Goal: Information Seeking & Learning: Learn about a topic

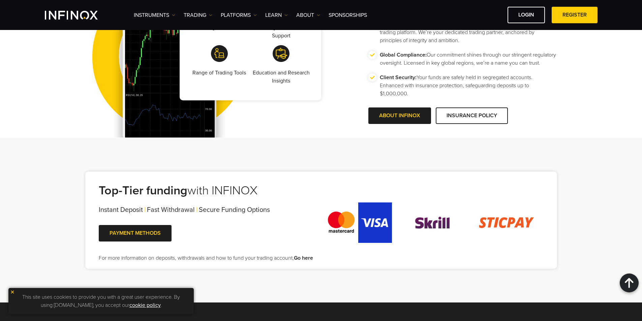
scroll to position [1179, 0]
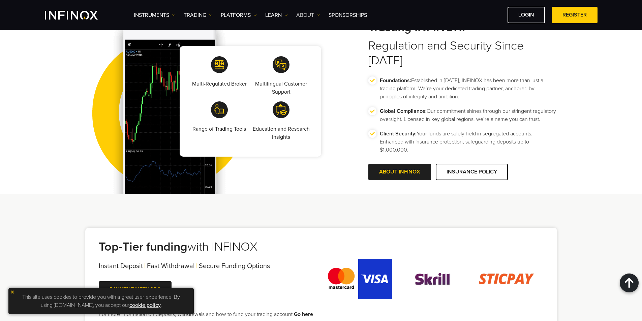
click at [311, 14] on link "ABOUT" at bounding box center [308, 15] width 24 height 8
click at [317, 32] on link "About INFINOX" at bounding box center [320, 36] width 49 height 14
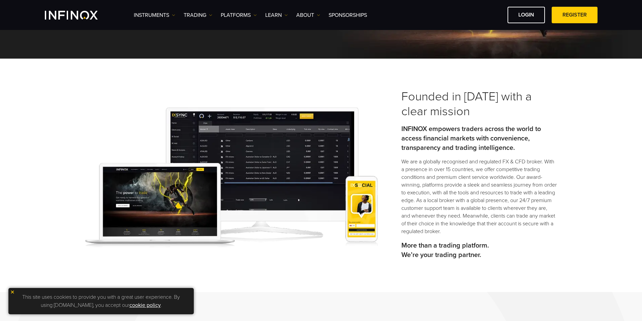
scroll to position [135, 0]
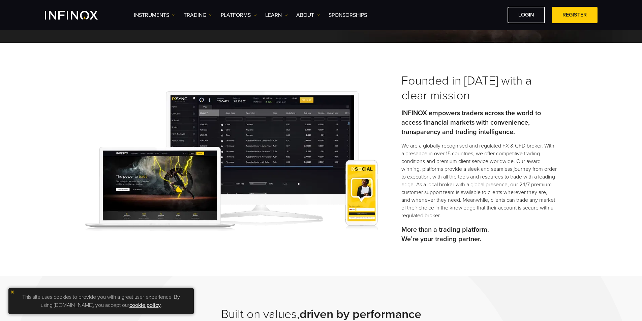
click at [250, 123] on img at bounding box center [231, 161] width 292 height 140
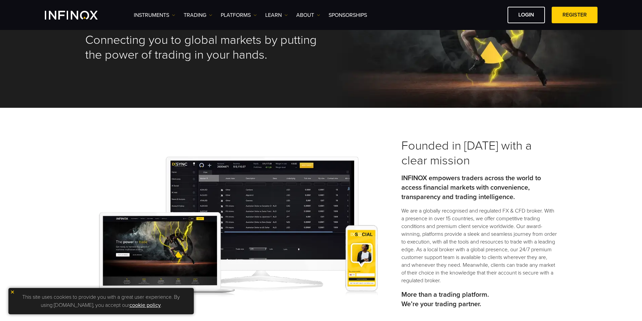
scroll to position [34, 0]
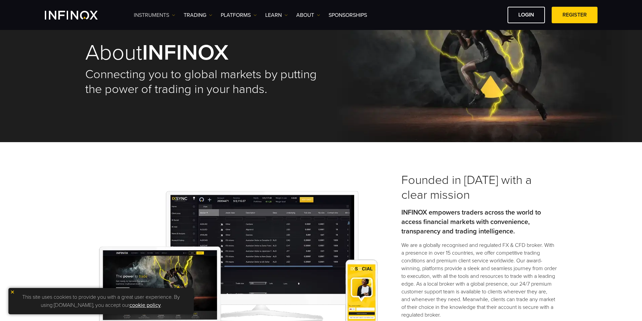
click at [163, 16] on link "Instruments" at bounding box center [154, 15] width 41 height 8
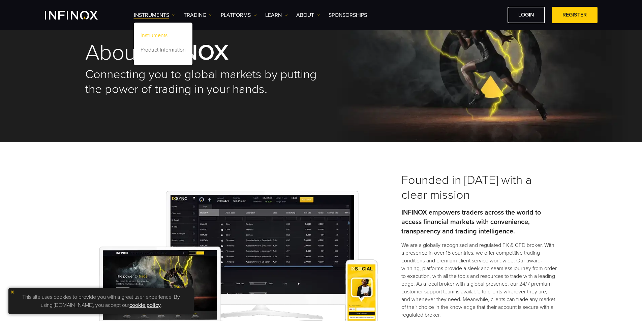
click at [154, 36] on link "Instruments" at bounding box center [163, 36] width 59 height 14
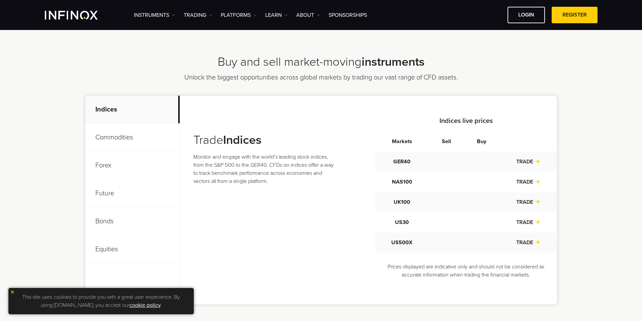
scroll to position [236, 0]
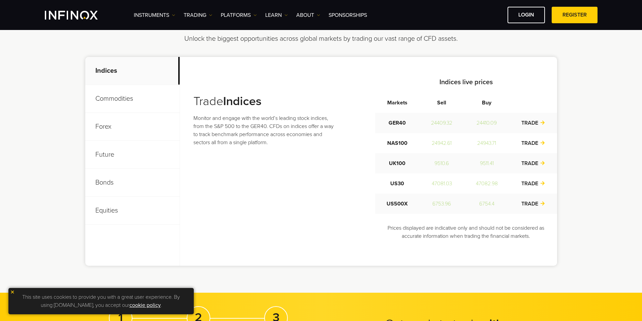
click at [118, 104] on p "Commodities" at bounding box center [132, 99] width 94 height 28
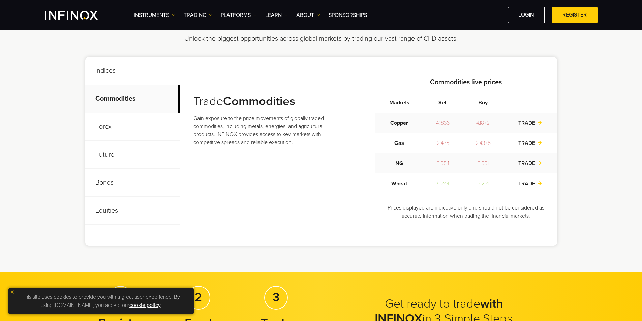
click at [124, 127] on p "Forex" at bounding box center [132, 127] width 94 height 28
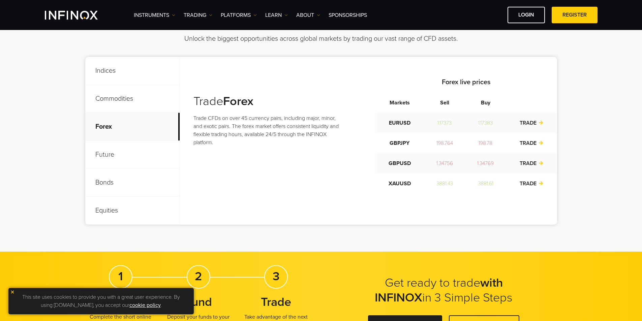
click at [133, 154] on p "Future" at bounding box center [132, 155] width 94 height 28
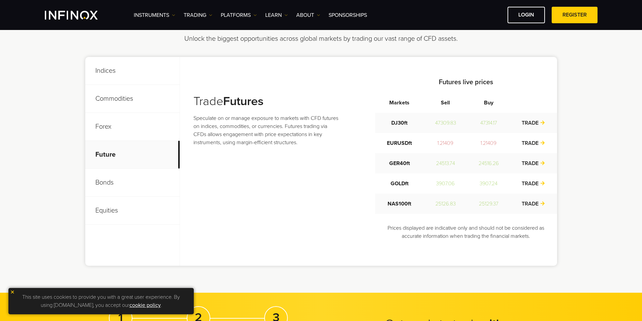
click at [137, 182] on p "Bonds" at bounding box center [132, 183] width 94 height 28
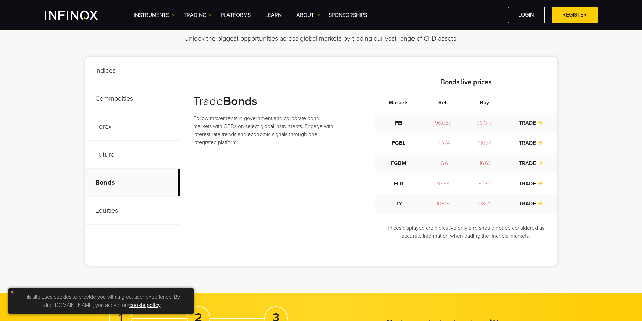
click at [137, 203] on p "Equities" at bounding box center [132, 211] width 94 height 28
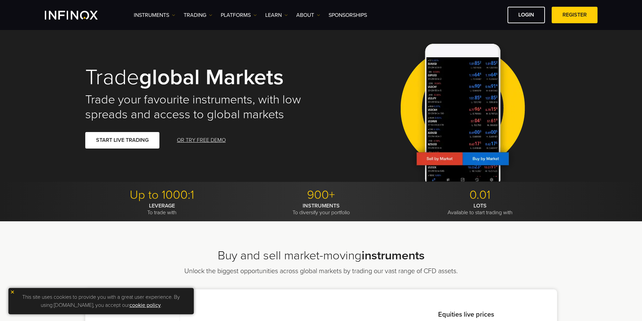
scroll to position [0, 0]
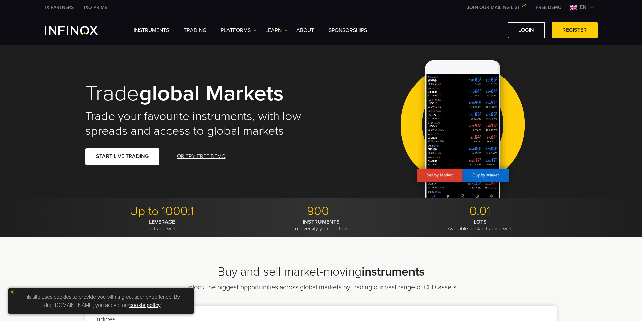
click at [74, 29] on img "INFINOX Logo" at bounding box center [71, 30] width 53 height 9
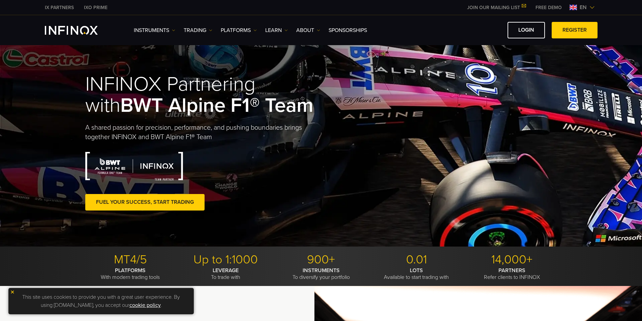
click at [61, 27] on img "INFINOX Logo" at bounding box center [71, 30] width 53 height 9
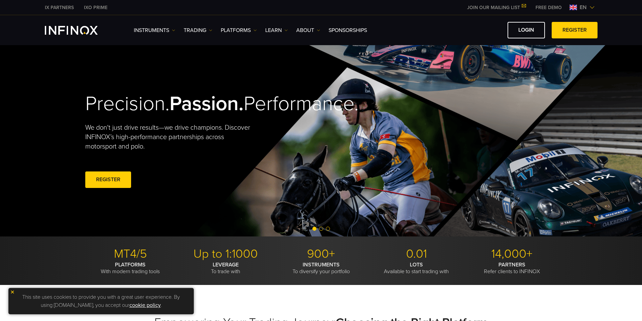
click at [78, 28] on img "INFINOX Logo" at bounding box center [71, 30] width 53 height 9
click at [271, 31] on link "Learn" at bounding box center [276, 30] width 23 height 8
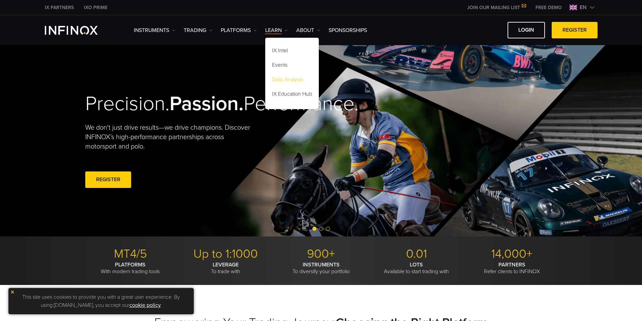
click at [293, 77] on link "Daily Analysis" at bounding box center [292, 80] width 54 height 14
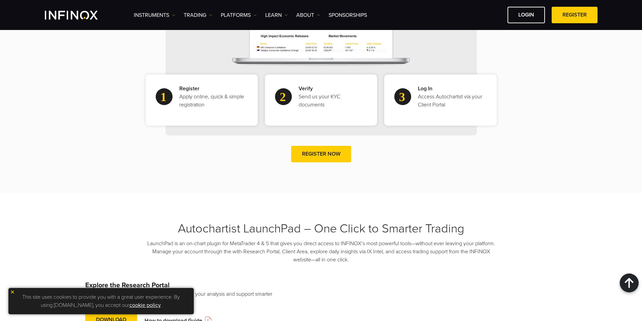
scroll to position [371, 0]
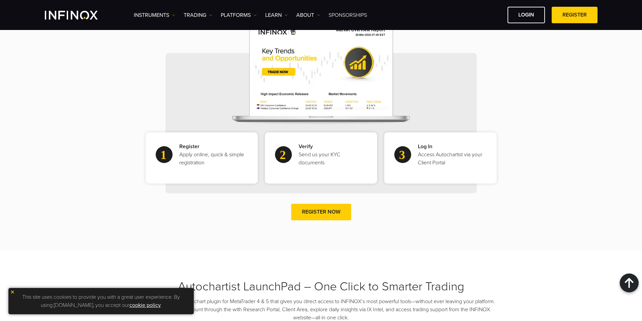
click at [363, 14] on link "SPONSORSHIPS" at bounding box center [347, 15] width 38 height 8
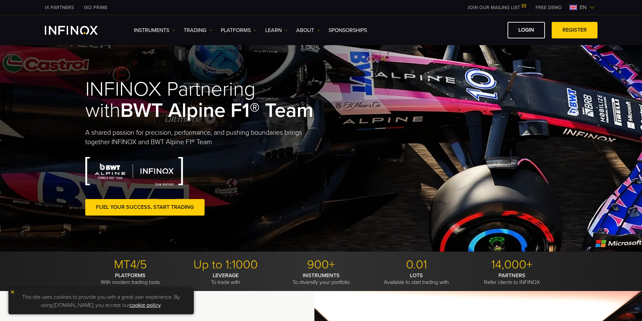
click at [83, 27] on img "INFINOX Logo" at bounding box center [71, 30] width 53 height 9
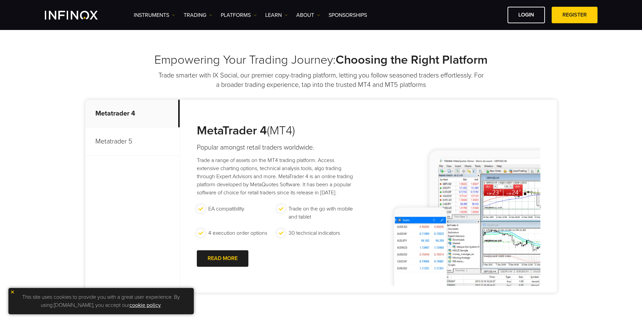
scroll to position [270, 0]
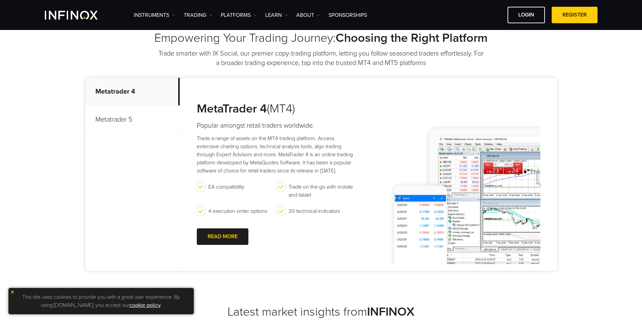
click at [122, 121] on p "Metatrader 5" at bounding box center [132, 120] width 94 height 28
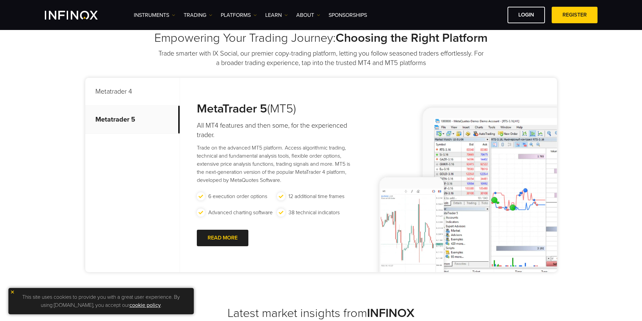
click at [126, 91] on p "Metatrader 4" at bounding box center [132, 92] width 94 height 28
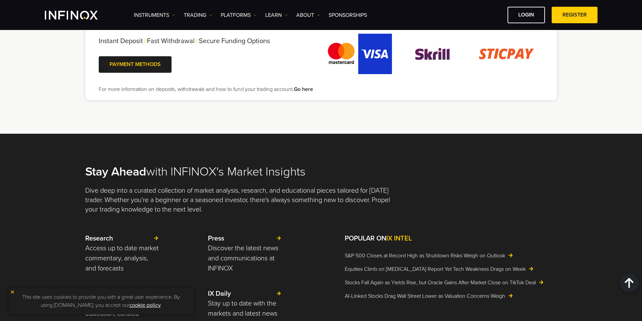
scroll to position [1516, 0]
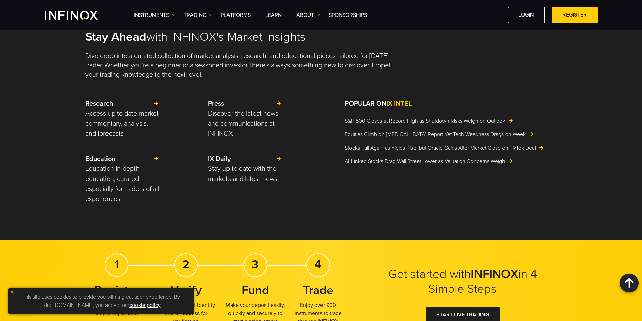
click at [65, 12] on img "INFINOX Logo" at bounding box center [71, 15] width 53 height 9
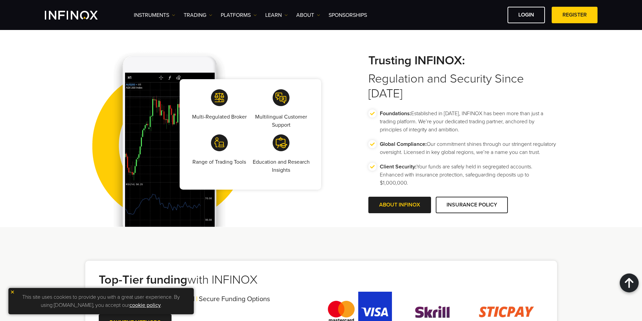
scroll to position [1077, 0]
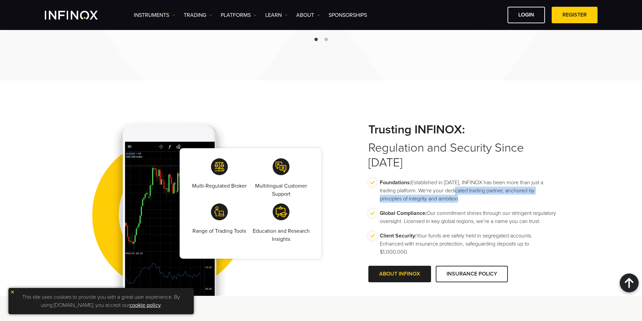
drag, startPoint x: 457, startPoint y: 179, endPoint x: 460, endPoint y: 184, distance: 6.3
click at [460, 184] on p "Foundations: Established in 2009, INFINOX has been more than just a trading pla…" at bounding box center [468, 191] width 177 height 24
drag, startPoint x: 429, startPoint y: 203, endPoint x: 430, endPoint y: 217, distance: 13.6
click at [430, 217] on p "Global Compliance: Our commitment shines through our stringent regulatory overs…" at bounding box center [468, 217] width 177 height 16
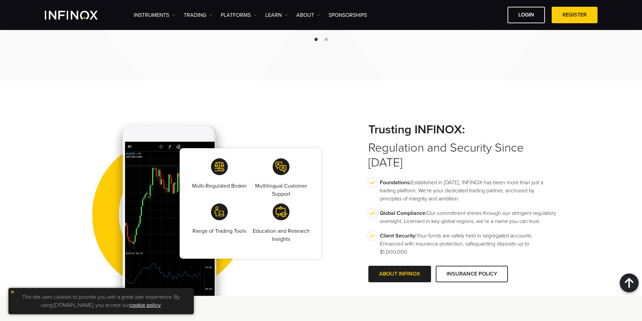
click at [430, 217] on p "Global Compliance: Our commitment shines through our stringent regulatory overs…" at bounding box center [468, 217] width 177 height 16
click at [421, 268] on link "ABOUT INFINOX" at bounding box center [399, 274] width 63 height 17
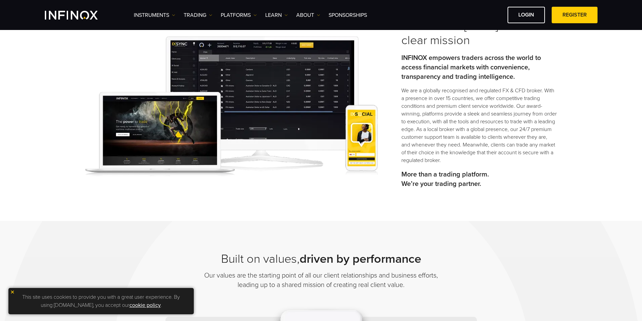
scroll to position [135, 0]
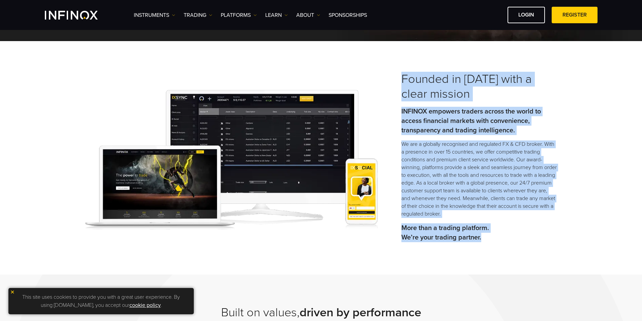
drag, startPoint x: 399, startPoint y: 77, endPoint x: 493, endPoint y: 233, distance: 181.2
click at [493, 233] on div "Founded in [DATE] with a clear mission INFINOX empowers traders across the worl…" at bounding box center [320, 160] width 485 height 176
copy div "Founded in [DATE] with a clear mission INFINOX empowers traders across the worl…"
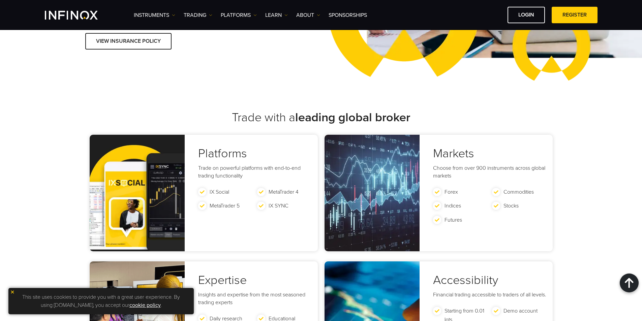
scroll to position [1112, 0]
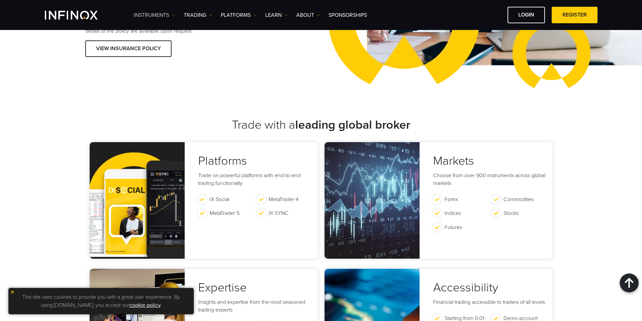
click at [159, 12] on link "Instruments" at bounding box center [154, 15] width 41 height 8
click at [171, 46] on link "Product Information" at bounding box center [163, 51] width 59 height 14
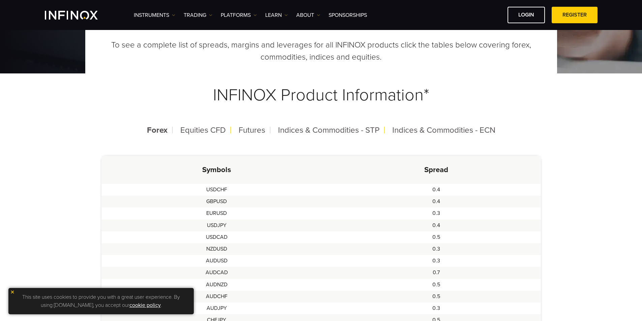
scroll to position [101, 0]
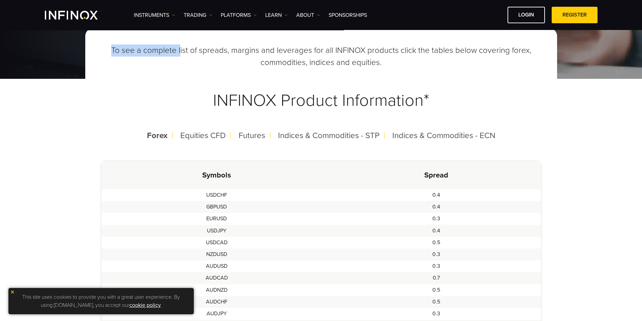
drag, startPoint x: 111, startPoint y: 50, endPoint x: 181, endPoint y: 56, distance: 69.7
click at [181, 56] on p "To see a complete list of spreads, margins and leverages for all INFINOX produc…" at bounding box center [320, 56] width 439 height 24
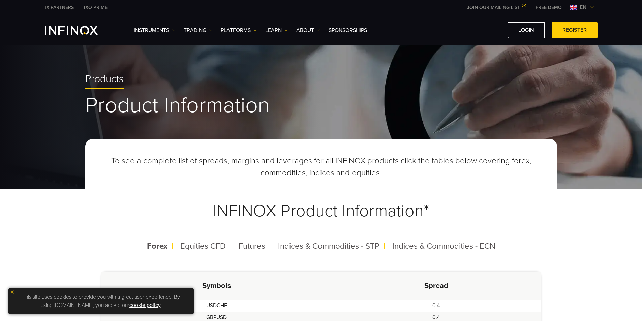
scroll to position [0, 0]
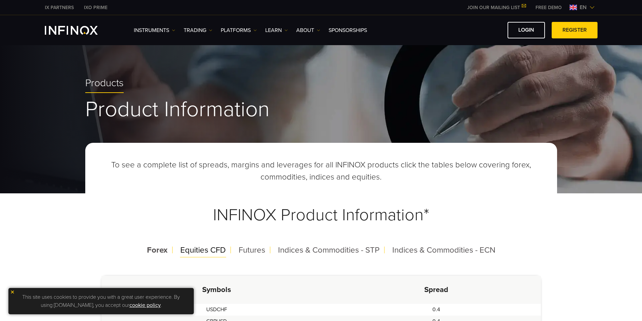
click at [209, 251] on span "Equities CFD" at bounding box center [202, 250] width 45 height 10
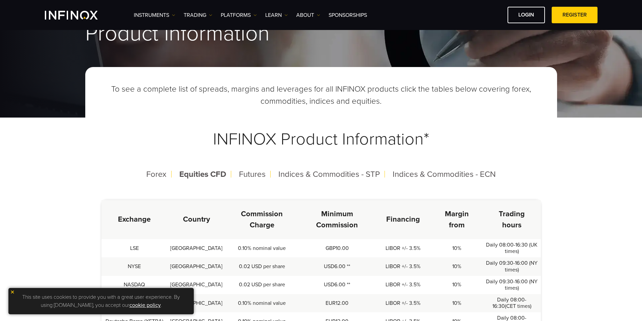
scroll to position [168, 0]
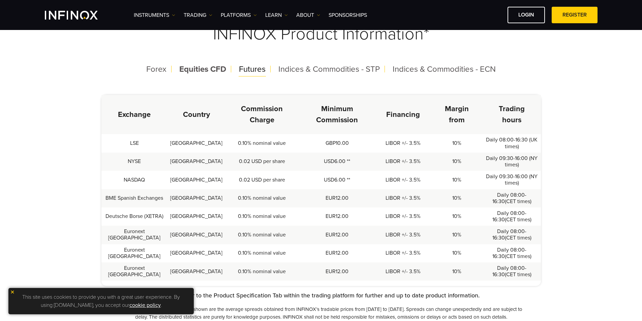
click at [251, 72] on span "Futures" at bounding box center [252, 69] width 27 height 10
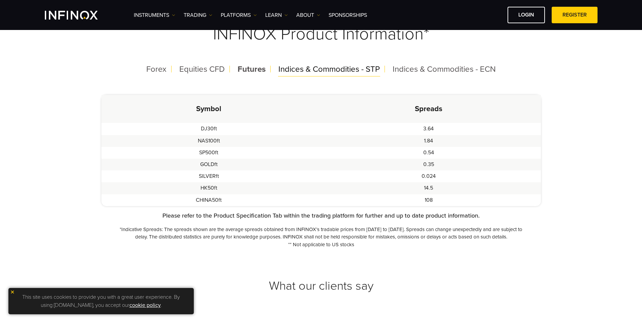
click at [295, 74] on span "Indices & Commodities - STP" at bounding box center [328, 69] width 101 height 10
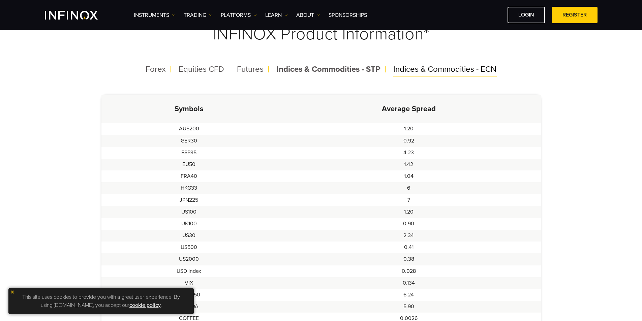
click at [431, 70] on span "Indices & Commodities - ECN" at bounding box center [444, 69] width 103 height 10
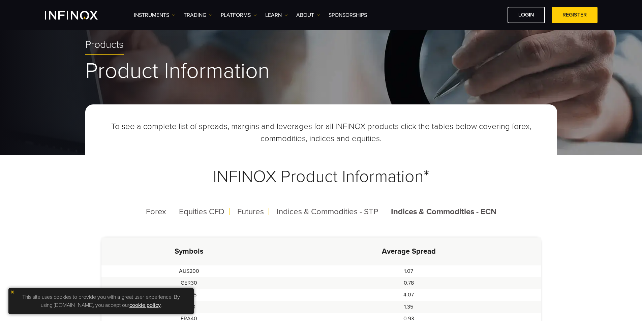
scroll to position [0, 0]
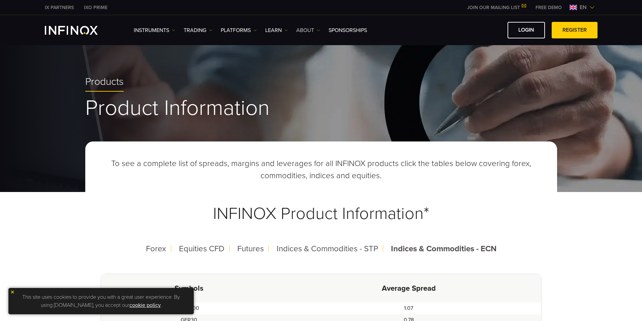
click at [312, 33] on link "ABOUT" at bounding box center [308, 30] width 24 height 8
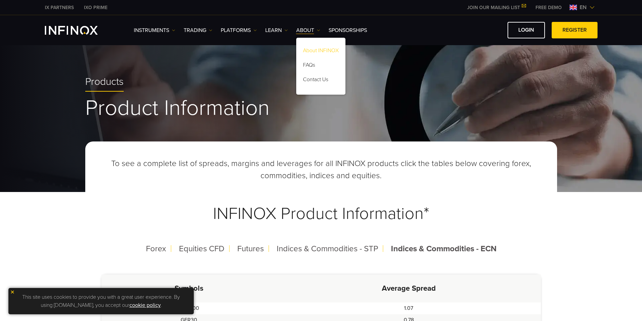
click at [317, 52] on link "About INFINOX" at bounding box center [320, 51] width 49 height 14
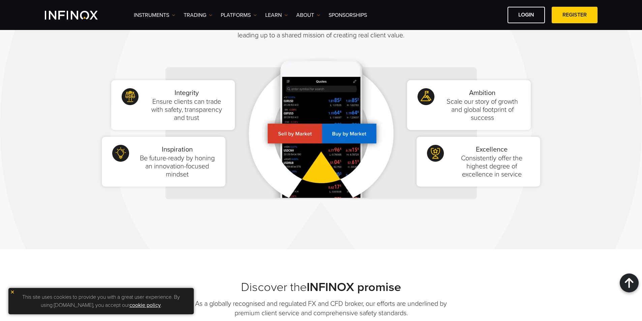
scroll to position [337, 0]
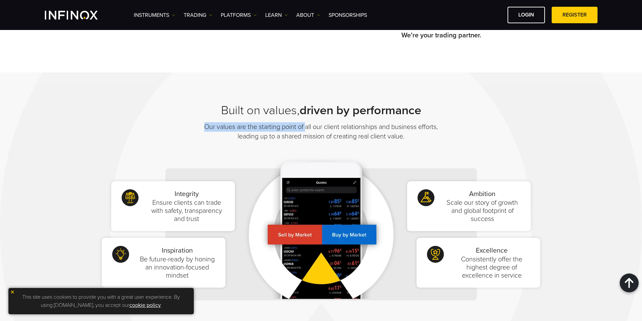
drag, startPoint x: 206, startPoint y: 126, endPoint x: 315, endPoint y: 128, distance: 108.8
click at [315, 128] on p "Our values are the starting point of all our client relationships and business …" at bounding box center [321, 131] width 236 height 19
